Goal: Task Accomplishment & Management: Manage account settings

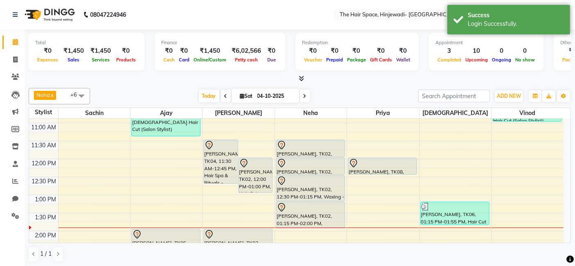
scroll to position [136, 0]
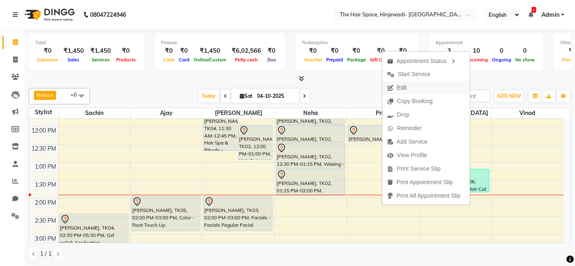
click at [402, 85] on span "Edit" at bounding box center [402, 87] width 10 height 9
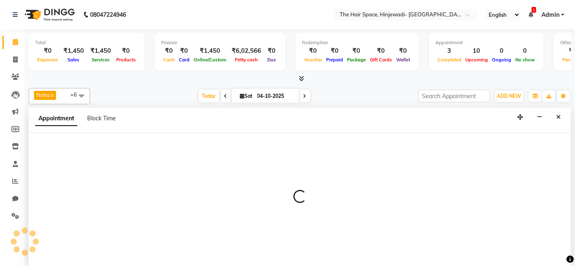
select select "tentative"
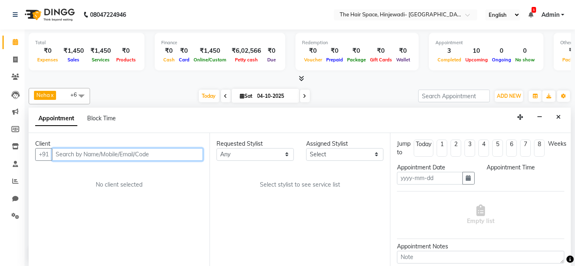
type input "04-10-2025"
select select "84665"
select select "720"
select select "3324"
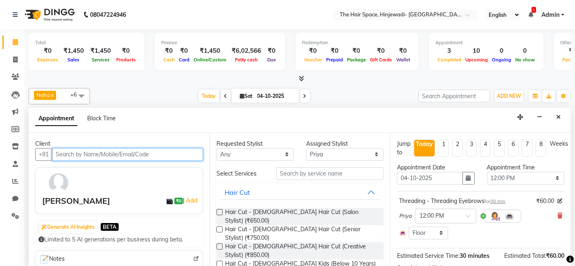
scroll to position [0, 0]
click at [61, 176] on img at bounding box center [59, 183] width 24 height 24
click at [61, 183] on img at bounding box center [59, 183] width 24 height 24
click at [559, 114] on icon "Close" at bounding box center [558, 117] width 4 height 6
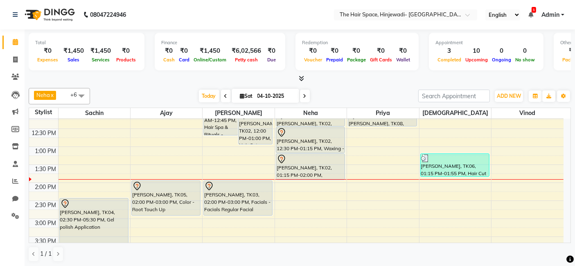
scroll to position [133, 0]
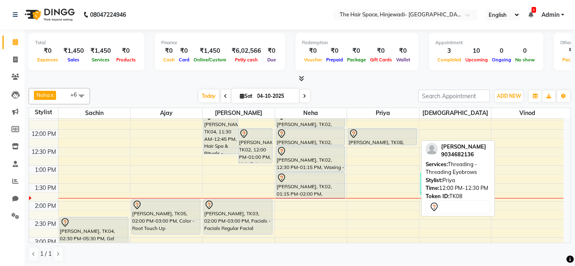
click at [380, 131] on div at bounding box center [381, 134] width 67 height 10
select select "7"
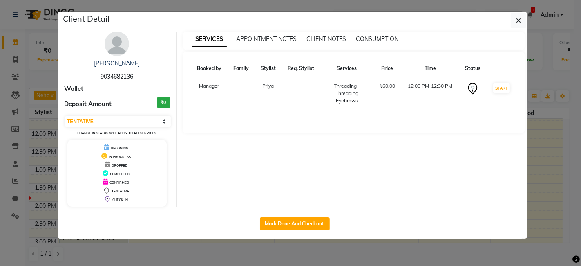
click at [119, 49] on img at bounding box center [117, 43] width 25 height 25
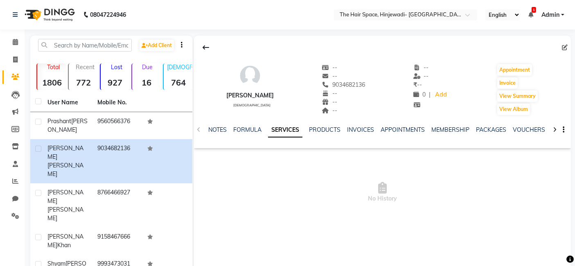
click at [271, 92] on div "[PERSON_NAME]" at bounding box center [249, 95] width 47 height 9
click at [563, 47] on icon at bounding box center [564, 48] width 6 height 6
select select "[DEMOGRAPHIC_DATA]"
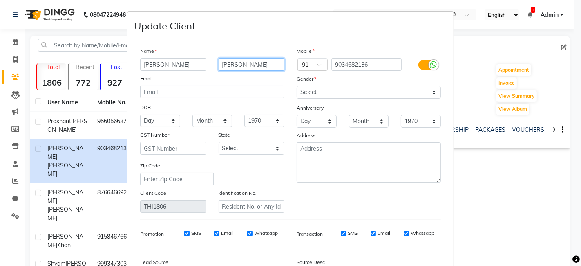
click at [254, 63] on input "[PERSON_NAME]" at bounding box center [252, 64] width 66 height 13
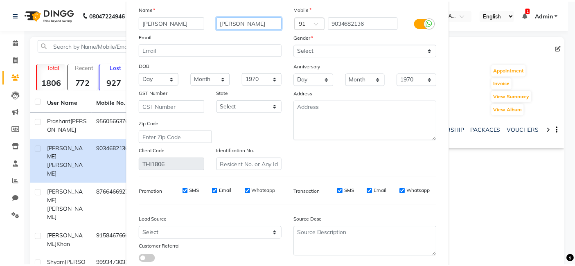
scroll to position [97, 0]
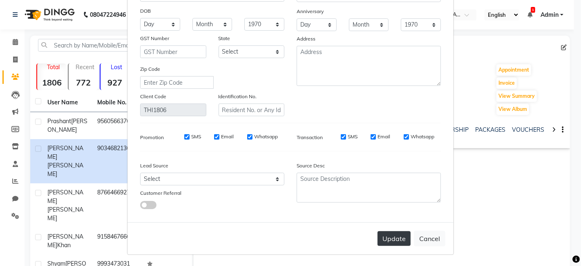
type input "[PERSON_NAME]"
click at [390, 238] on button "Update" at bounding box center [394, 238] width 33 height 15
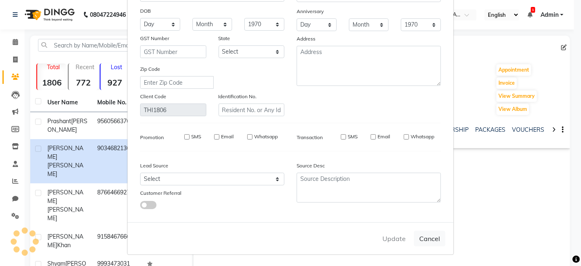
select select
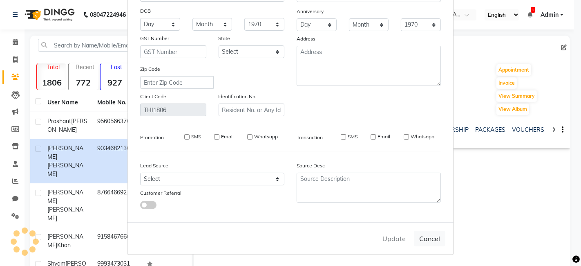
select select
checkbox input "false"
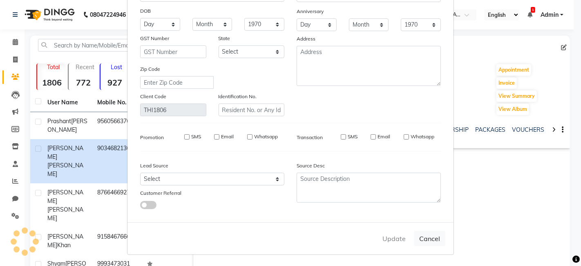
checkbox input "false"
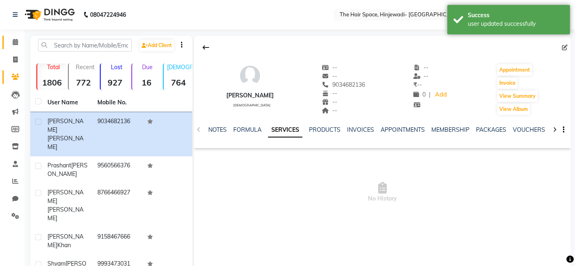
click at [14, 43] on icon at bounding box center [15, 42] width 5 height 6
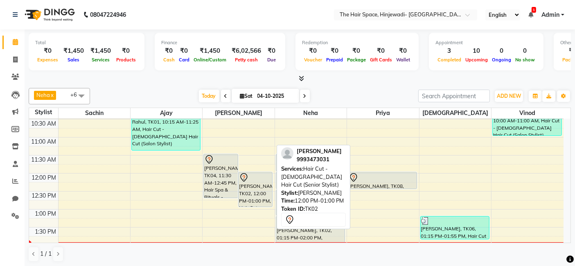
scroll to position [136, 0]
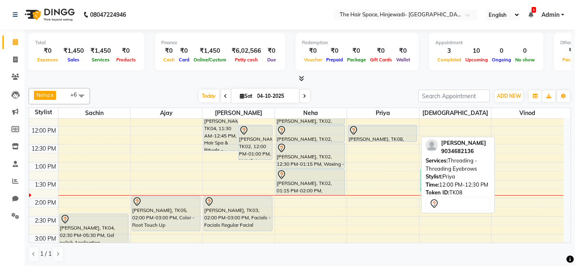
click at [403, 132] on div at bounding box center [381, 131] width 67 height 10
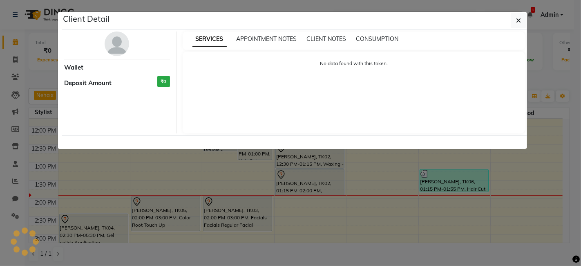
select select "7"
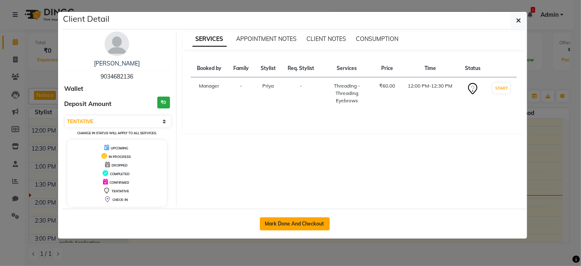
click at [296, 217] on button "Mark Done And Checkout" at bounding box center [295, 223] width 70 height 13
select select "6697"
select select "service"
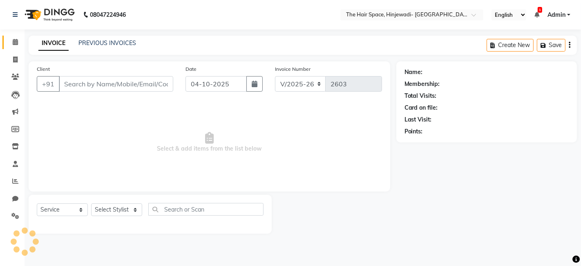
type input "9034682136"
select select "84665"
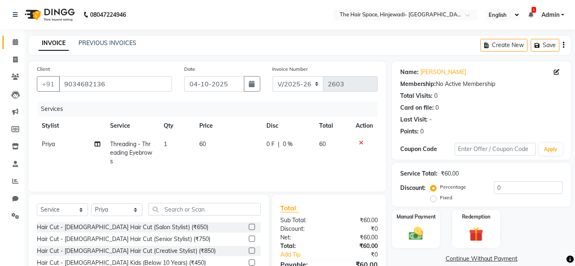
scroll to position [62, 0]
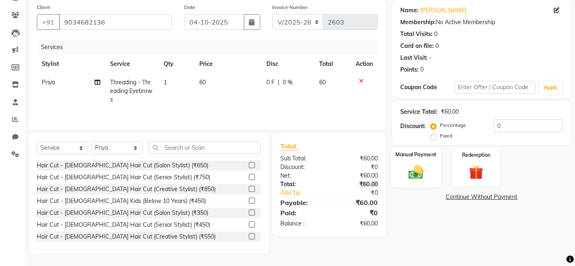
click at [423, 177] on img at bounding box center [416, 171] width 25 height 17
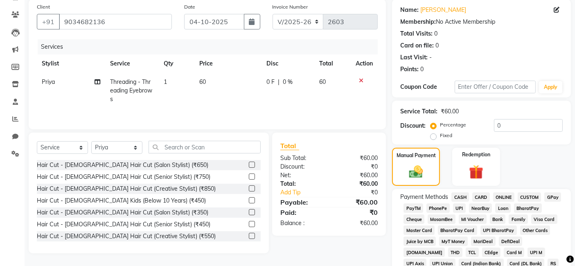
click at [551, 195] on span "GPay" at bounding box center [552, 196] width 17 height 9
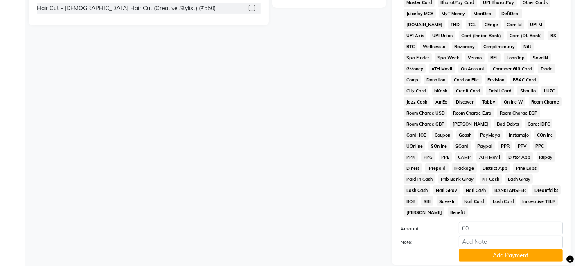
scroll to position [340, 0]
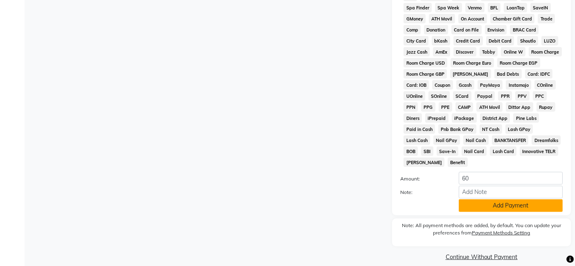
click at [483, 199] on button "Add Payment" at bounding box center [510, 205] width 104 height 13
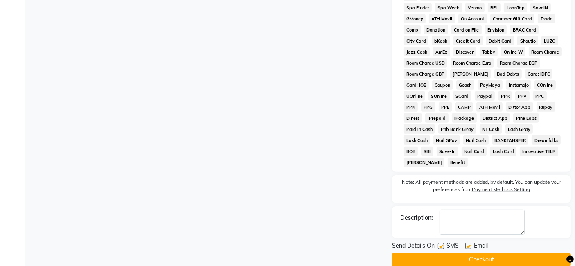
scroll to position [343, 0]
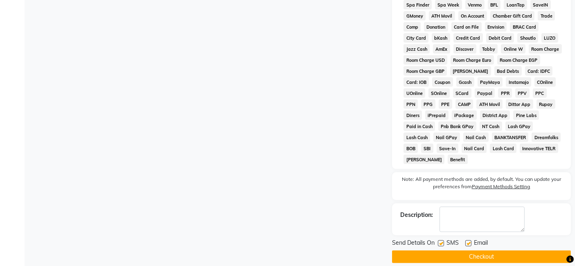
click at [439, 240] on label at bounding box center [441, 243] width 6 height 6
click at [439, 241] on input "checkbox" at bounding box center [440, 243] width 5 height 5
checkbox input "false"
click at [469, 240] on label at bounding box center [468, 243] width 6 height 6
click at [469, 241] on input "checkbox" at bounding box center [467, 243] width 5 height 5
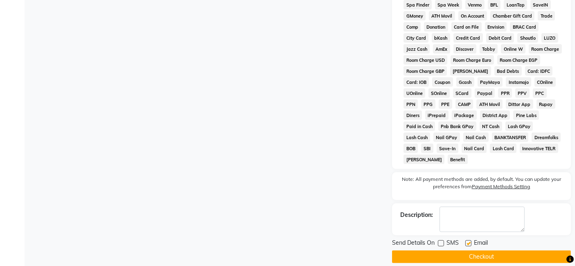
checkbox input "false"
click at [469, 250] on button "Checkout" at bounding box center [481, 256] width 179 height 13
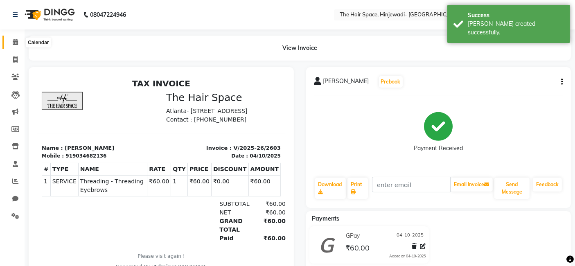
click at [16, 42] on icon at bounding box center [15, 42] width 5 height 6
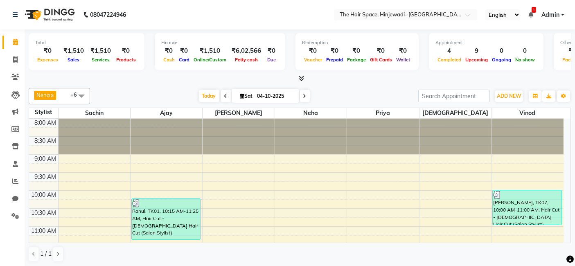
click at [563, 14] on link "Admin" at bounding box center [552, 15] width 23 height 9
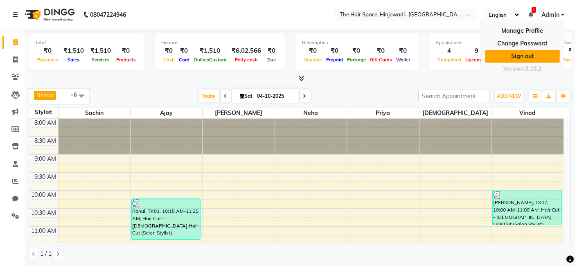
click at [525, 58] on link "Sign out" at bounding box center [522, 56] width 75 height 13
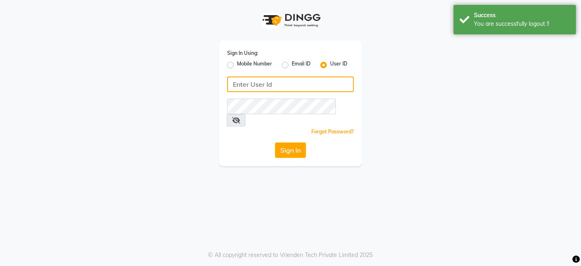
type input "thehairspace"
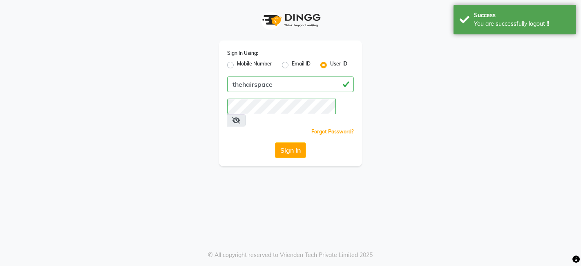
click at [237, 65] on label "Mobile Number" at bounding box center [254, 65] width 35 height 10
click at [237, 65] on input "Mobile Number" at bounding box center [239, 62] width 5 height 5
radio input "true"
radio input "false"
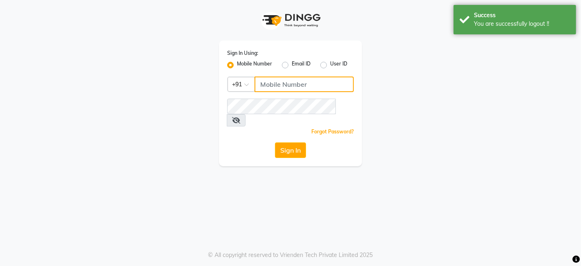
click at [279, 83] on input "Username" at bounding box center [304, 84] width 99 height 16
type input "9699483545"
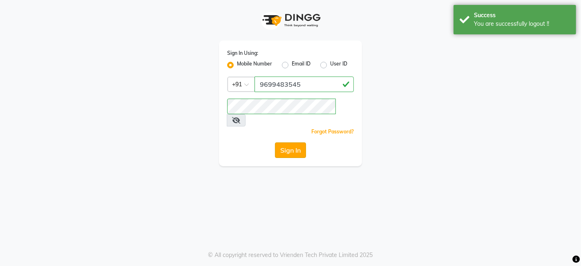
click at [302, 142] on button "Sign In" at bounding box center [290, 150] width 31 height 16
